Goal: Find specific page/section: Find specific page/section

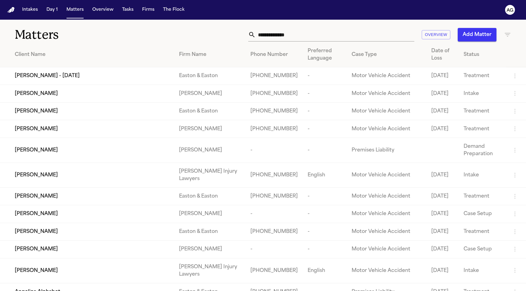
click at [281, 34] on input "text" at bounding box center [335, 35] width 159 height 14
click at [125, 9] on button "Tasks" at bounding box center [128, 9] width 16 height 11
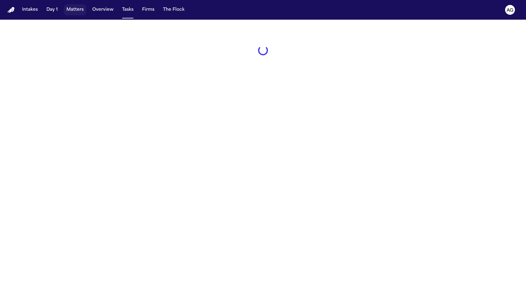
click at [48, 9] on button "Day 1" at bounding box center [52, 9] width 16 height 11
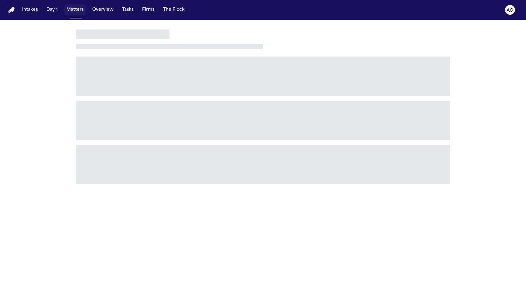
click at [80, 9] on button "Matters" at bounding box center [75, 9] width 22 height 11
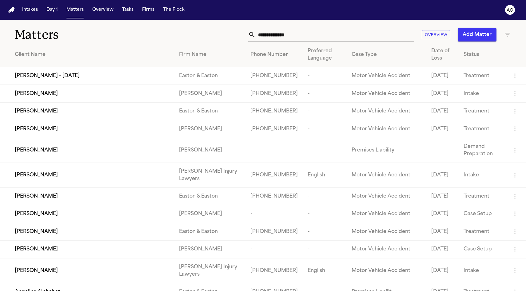
click at [319, 41] on input "text" at bounding box center [335, 35] width 159 height 14
paste input "**********"
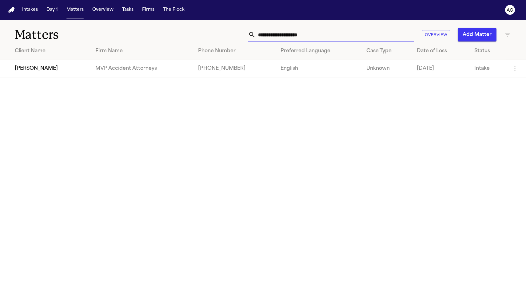
type input "**********"
click at [50, 70] on span "[PERSON_NAME]" at bounding box center [36, 68] width 43 height 7
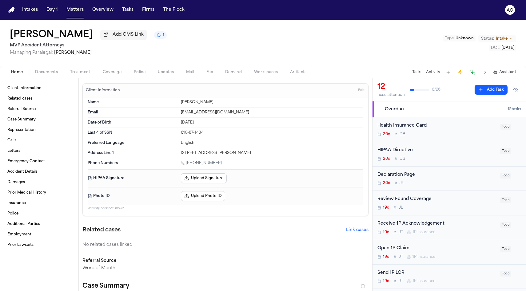
click at [49, 70] on button "Documents" at bounding box center [46, 72] width 35 height 7
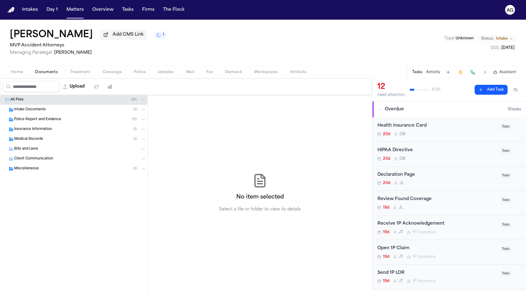
click at [50, 110] on div "Intake Documents ( 3 )" at bounding box center [80, 110] width 132 height 6
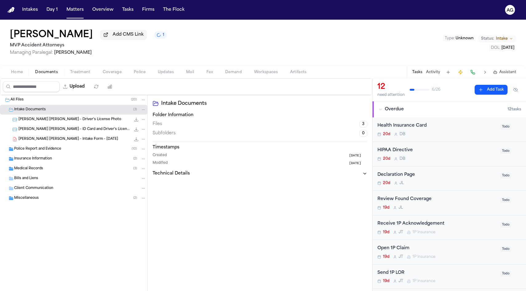
click at [50, 151] on span "Police Report and Evidence" at bounding box center [37, 149] width 47 height 5
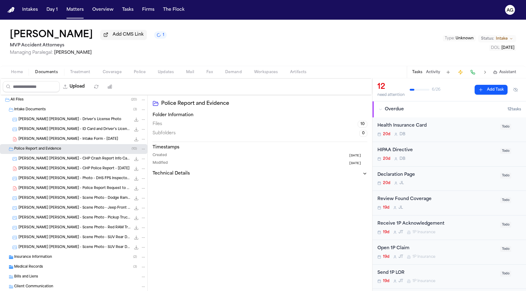
scroll to position [26, 0]
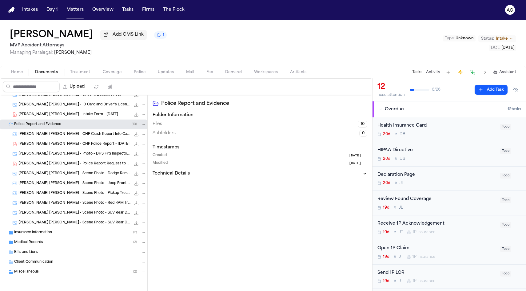
click at [41, 231] on span "Insurance Information" at bounding box center [33, 233] width 38 height 5
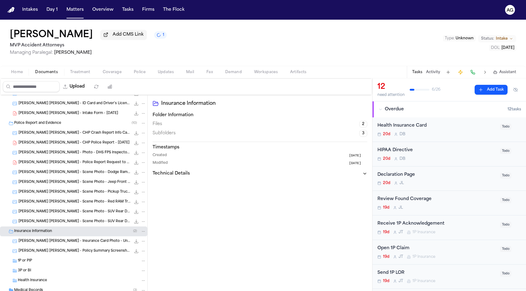
scroll to position [75, 0]
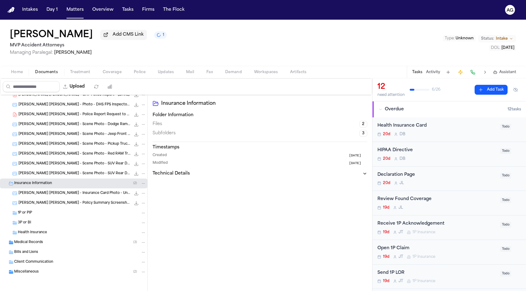
click at [43, 241] on div "Medical Records ( 3 )" at bounding box center [80, 243] width 132 height 6
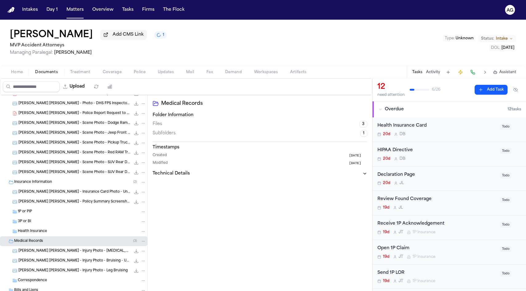
scroll to position [114, 0]
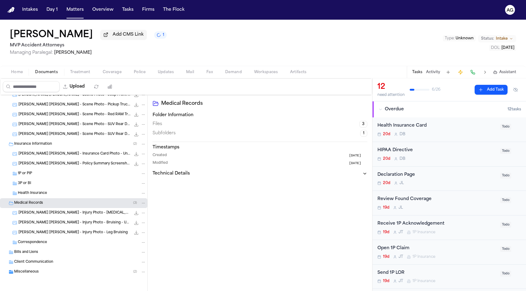
click at [41, 250] on div "Bills and Liens" at bounding box center [80, 253] width 132 height 6
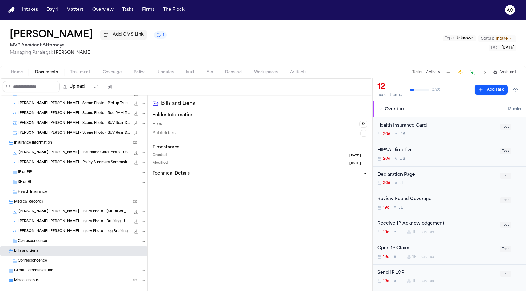
scroll to position [124, 0]
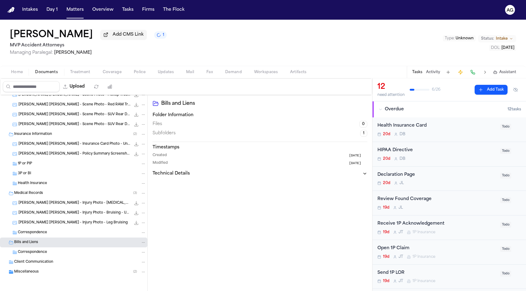
click at [58, 256] on div "Correspondence" at bounding box center [73, 253] width 147 height 10
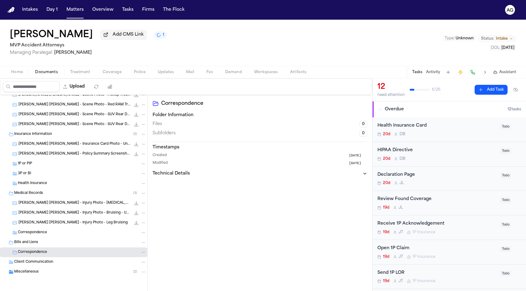
click at [58, 261] on div "Client Communication" at bounding box center [80, 263] width 132 height 6
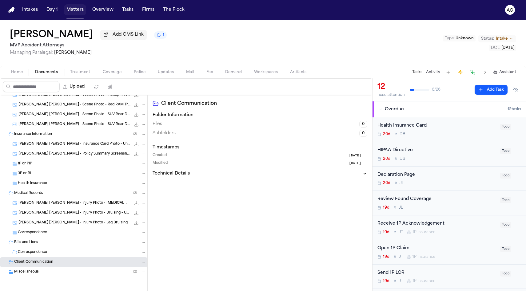
click at [73, 8] on button "Matters" at bounding box center [75, 9] width 22 height 11
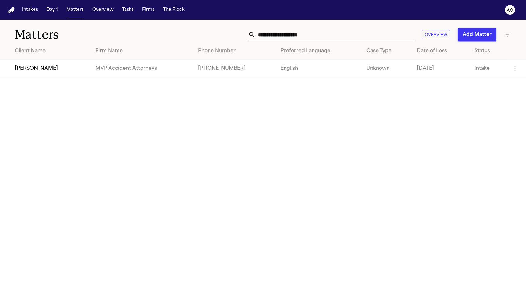
click at [340, 34] on input "**********" at bounding box center [335, 35] width 159 height 14
paste input "text"
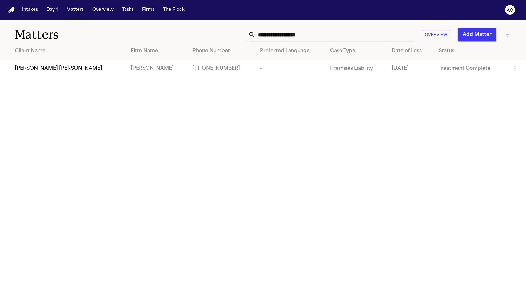
type input "**********"
click at [269, 66] on td "-" at bounding box center [290, 69] width 70 height 18
click at [62, 70] on span "[PERSON_NAME] [PERSON_NAME]" at bounding box center [58, 68] width 87 height 7
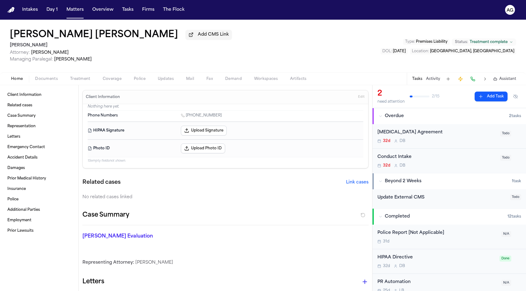
click at [292, 79] on span "Artifacts" at bounding box center [298, 79] width 17 height 5
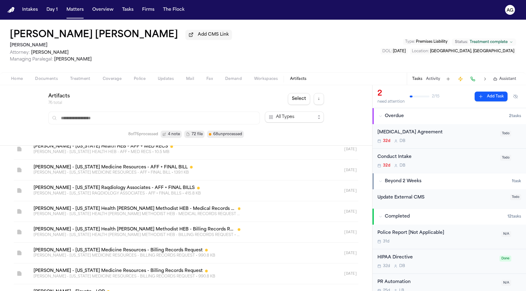
scroll to position [229, 0]
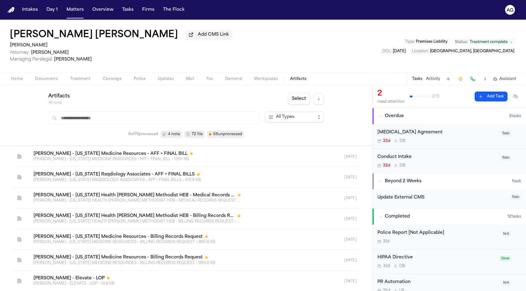
click at [271, 80] on span "Workspaces" at bounding box center [266, 79] width 24 height 5
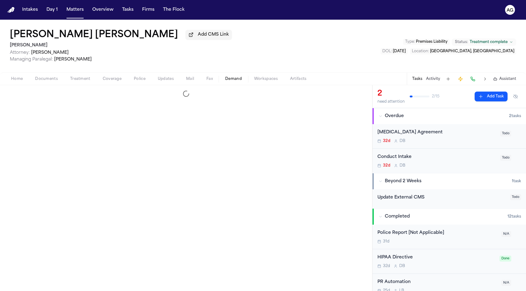
click at [242, 80] on button "Demand" at bounding box center [233, 78] width 29 height 7
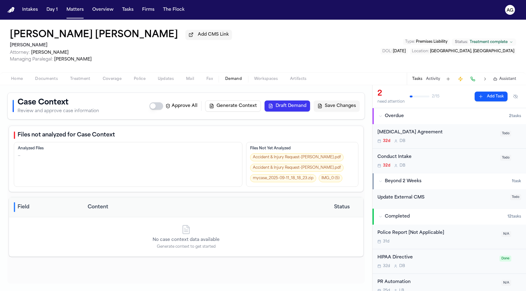
click at [21, 83] on button "Home" at bounding box center [17, 78] width 24 height 7
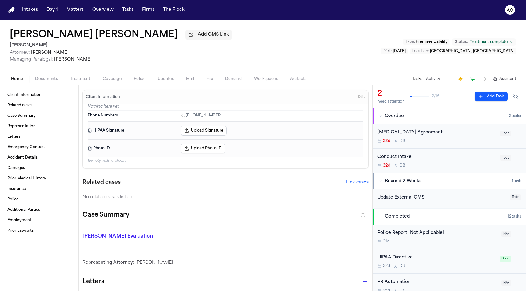
click at [56, 81] on span "Documents" at bounding box center [46, 79] width 23 height 5
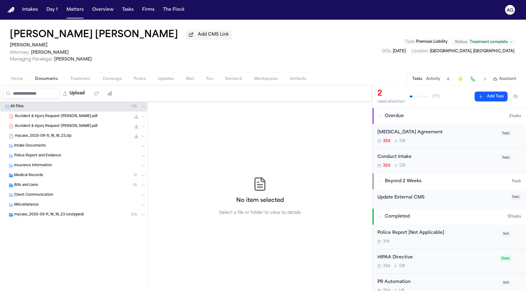
click at [11, 80] on span "Home" at bounding box center [17, 79] width 12 height 5
